Goal: Use online tool/utility: Utilize a website feature to perform a specific function

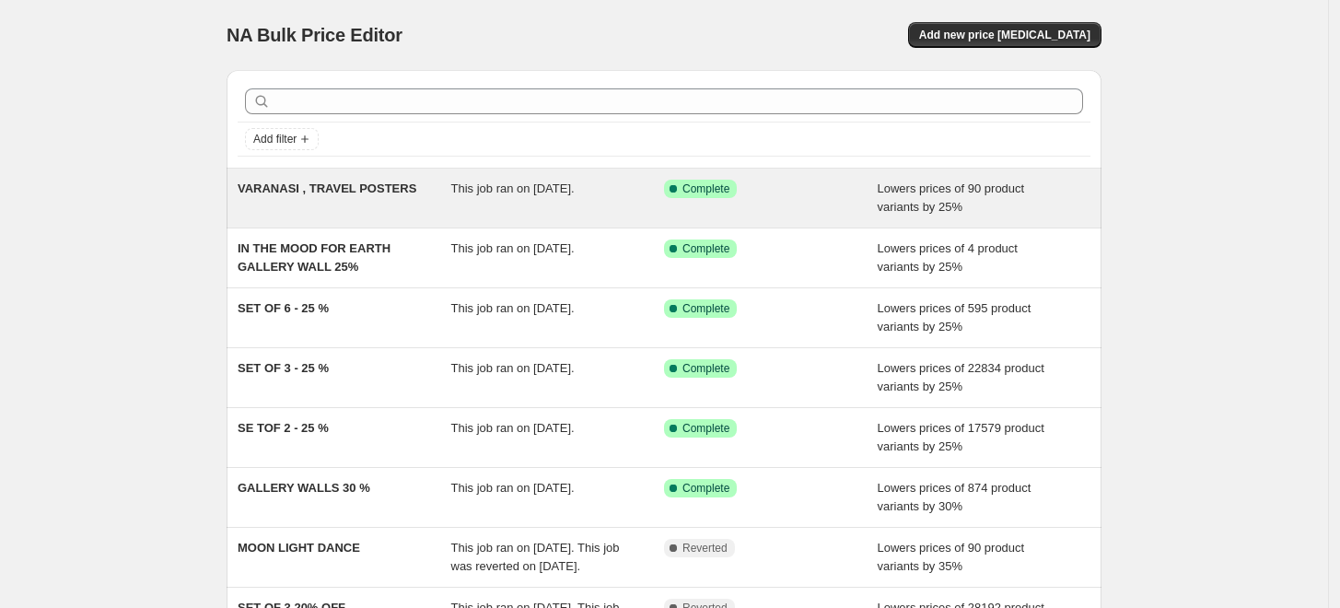
click at [862, 202] on div "Success Complete Complete" at bounding box center [771, 198] width 214 height 37
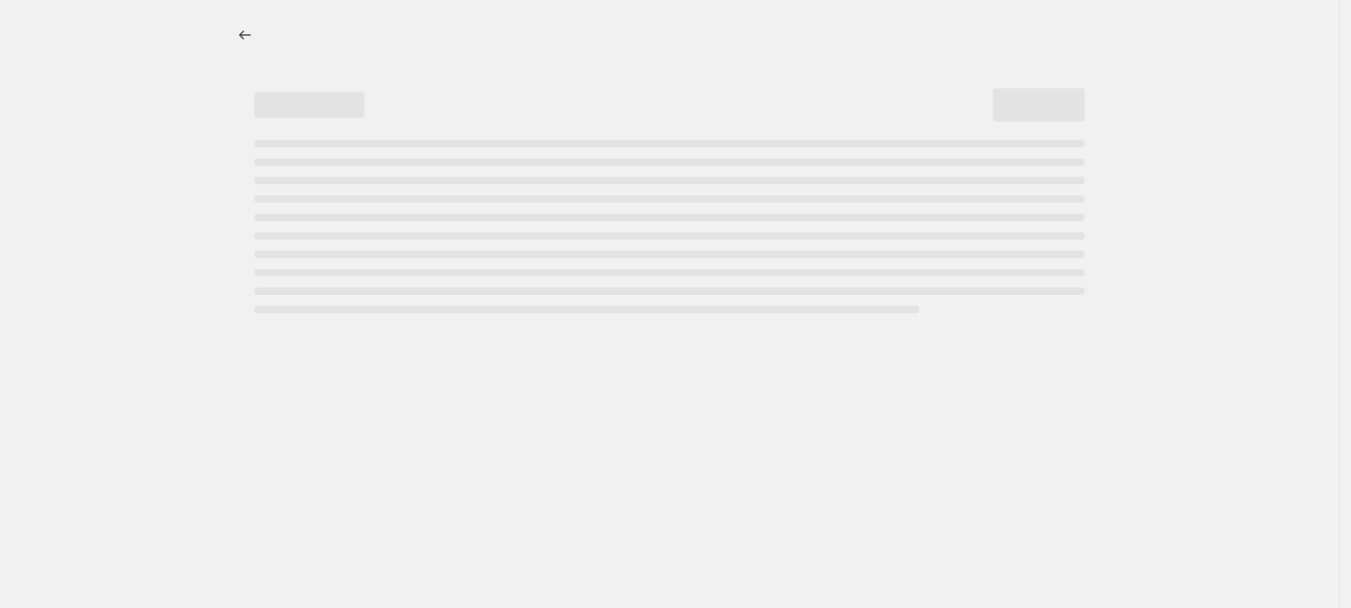
select select "percentage"
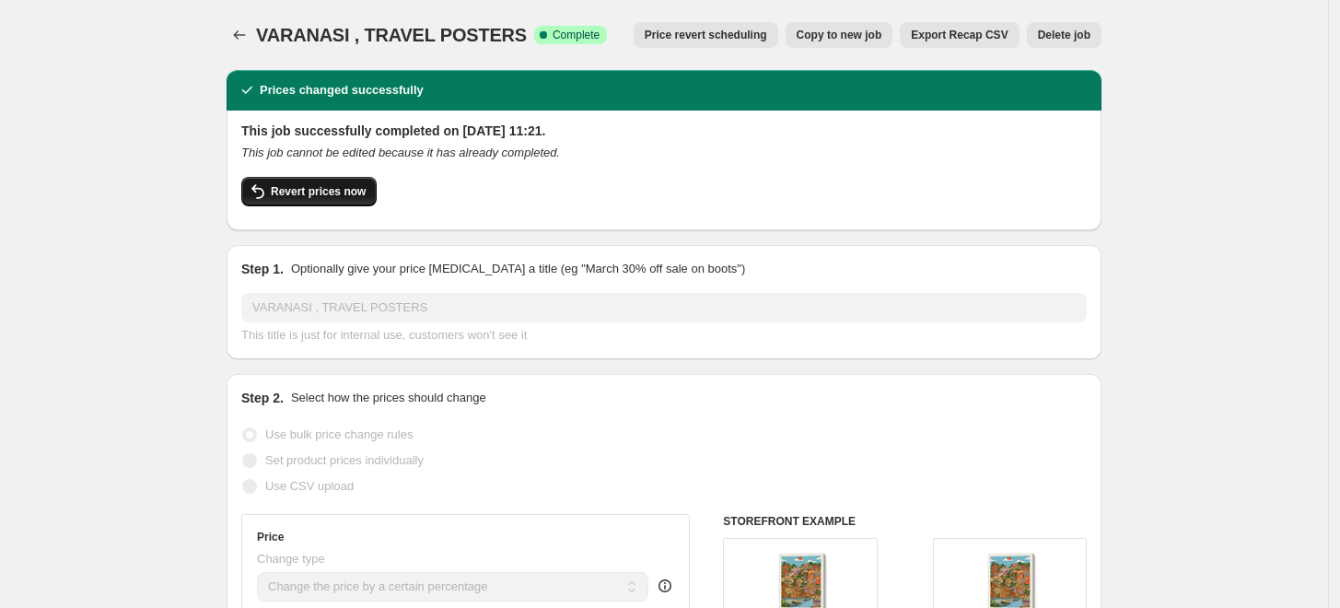
click at [340, 199] on button "Revert prices now" at bounding box center [308, 191] width 135 height 29
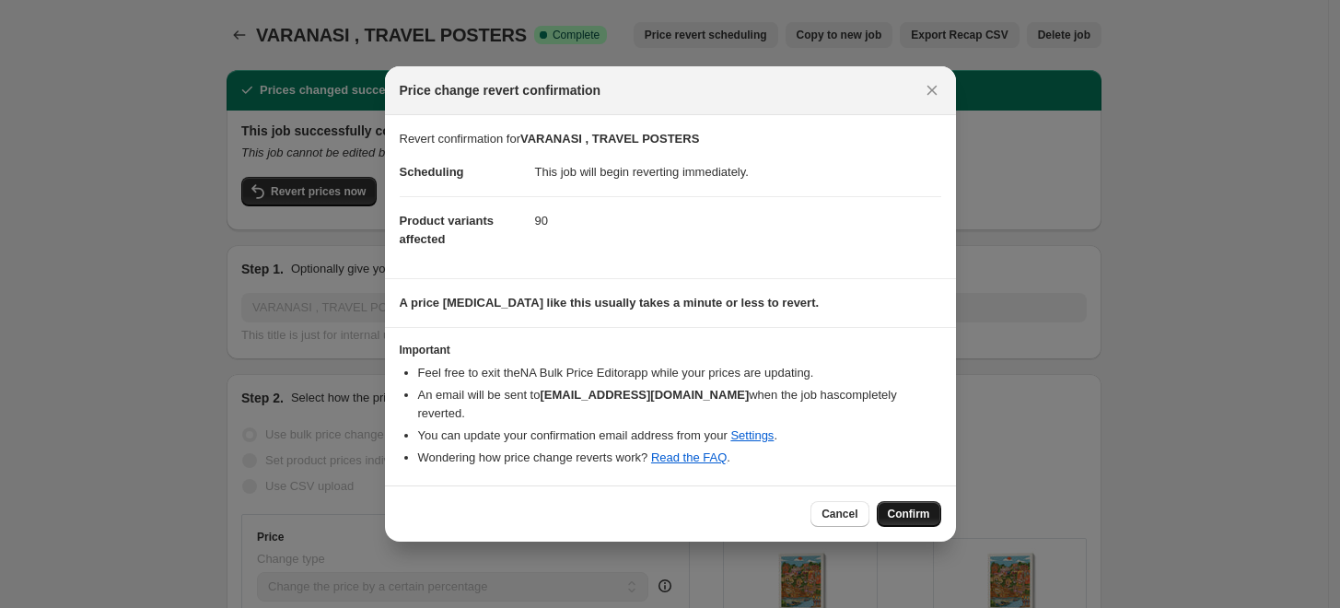
click at [920, 506] on span "Confirm" at bounding box center [909, 513] width 42 height 15
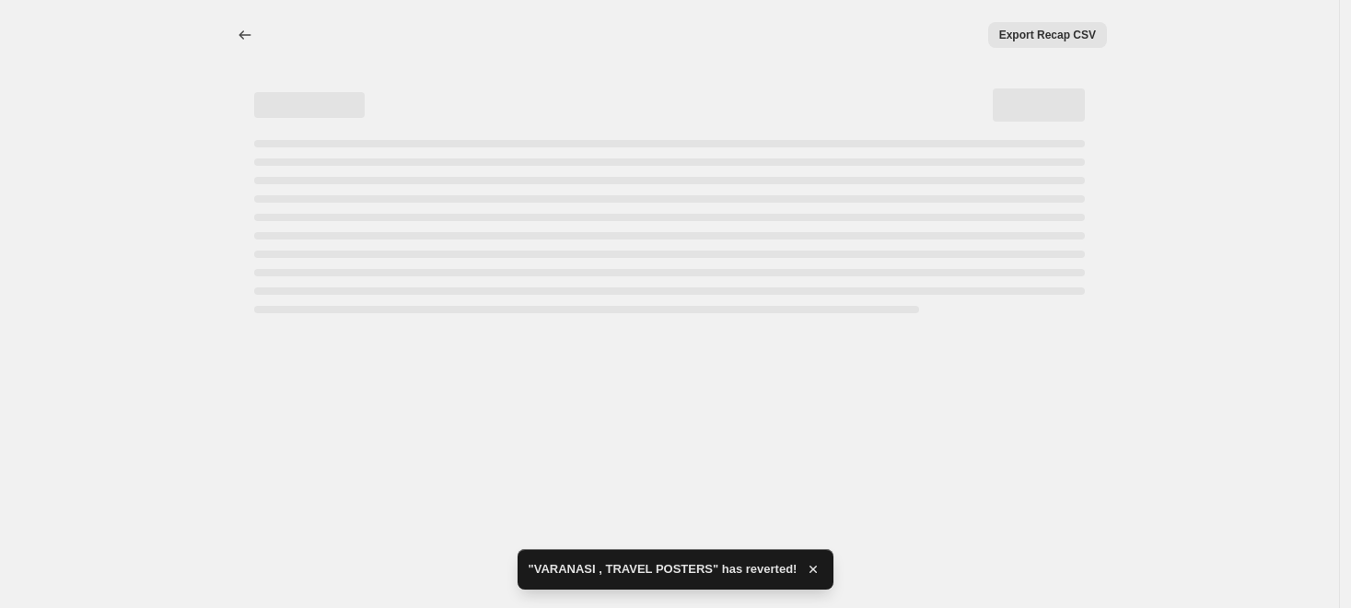
select select "percentage"
